Goal: Find contact information: Find contact information

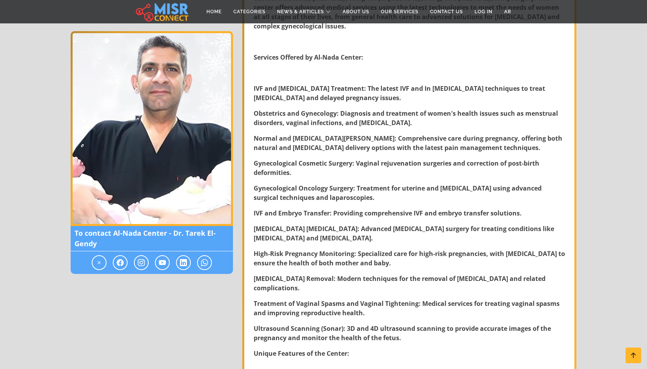
scroll to position [199, 0]
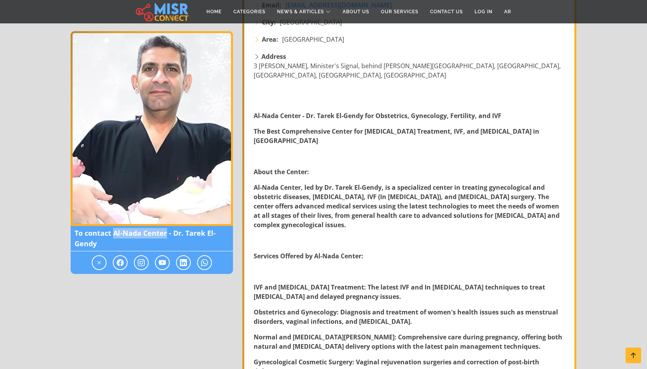
drag, startPoint x: 114, startPoint y: 235, endPoint x: 166, endPoint y: 236, distance: 52.7
click at [166, 236] on span "To contact Al-Nada Center - Dr. Tarek El-Gendy" at bounding box center [152, 238] width 162 height 25
copy span "[GEOGRAPHIC_DATA]"
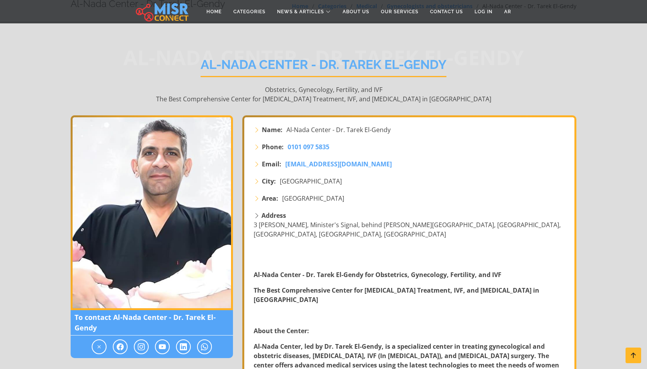
click at [359, 286] on strong "The Best Comprehensive Center for [MEDICAL_DATA] Treatment, IVF, and [MEDICAL_D…" at bounding box center [397, 295] width 286 height 18
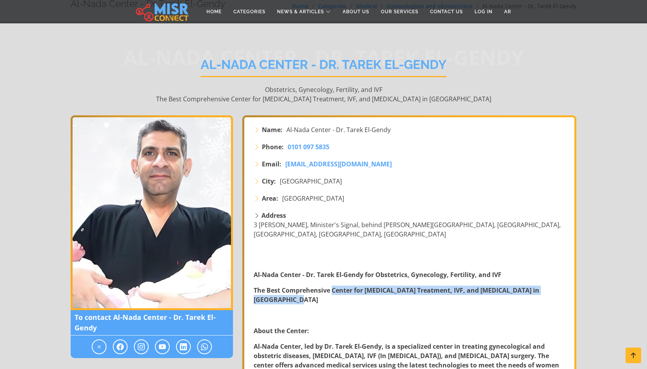
drag, startPoint x: 333, startPoint y: 272, endPoint x: 571, endPoint y: 273, distance: 237.6
copy strong "Center for [MEDICAL_DATA] Treatment, IVF, and [MEDICAL_DATA] in [GEOGRAPHIC_DAT…"
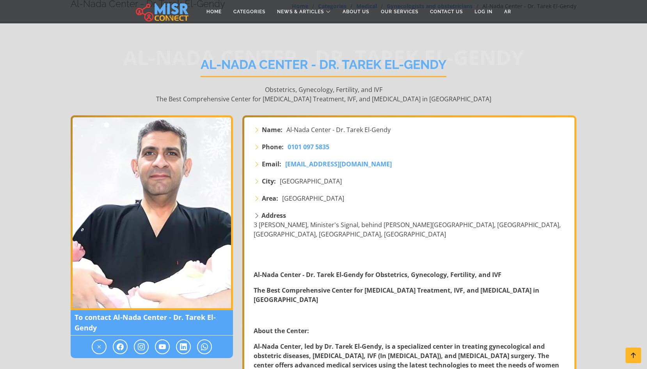
click at [223, 66] on h1 "Al-Nada Center - Dr. Tarek El-Gendy" at bounding box center [324, 67] width 246 height 20
click at [359, 7] on link "About Us" at bounding box center [356, 11] width 38 height 15
